Goal: Find specific page/section: Find specific page/section

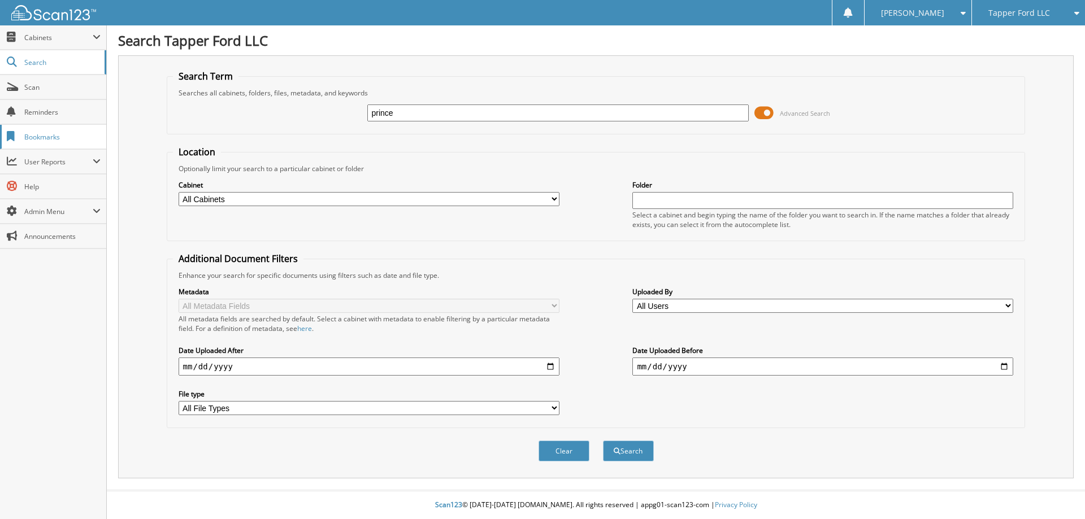
type input "prince"
click at [603, 441] on button "Search" at bounding box center [628, 451] width 51 height 21
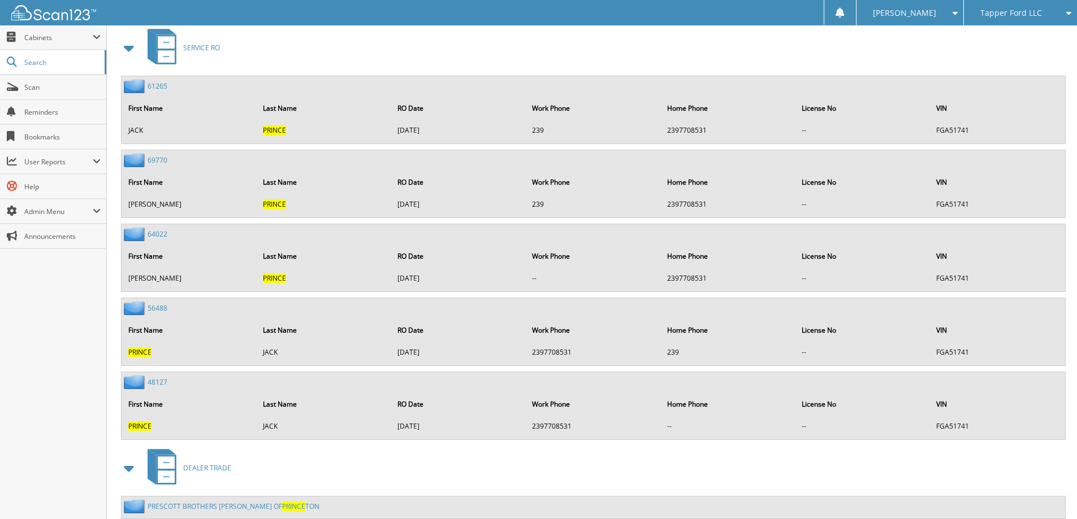
scroll to position [754, 0]
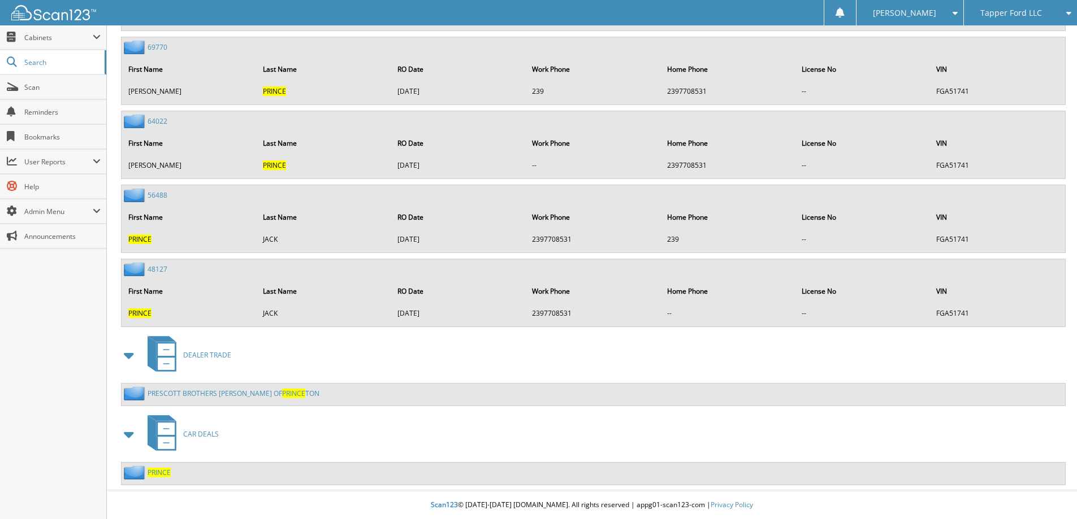
click at [159, 470] on span "PRINCE" at bounding box center [158, 473] width 23 height 10
